Goal: Find specific page/section: Find specific page/section

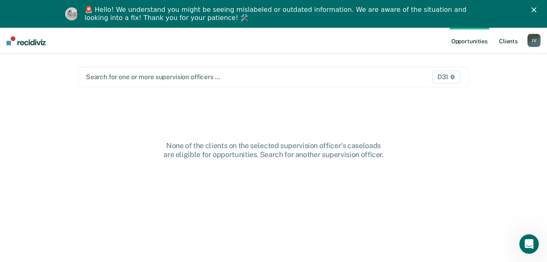
click at [507, 36] on link "Client s" at bounding box center [508, 41] width 22 height 26
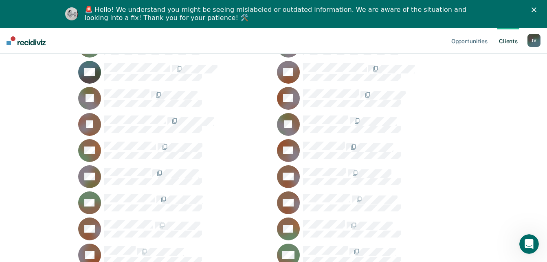
scroll to position [163, 0]
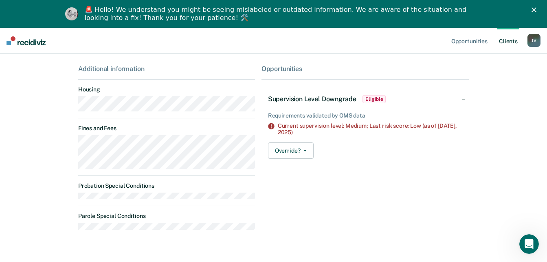
scroll to position [122, 0]
